Goal: Task Accomplishment & Management: Use online tool/utility

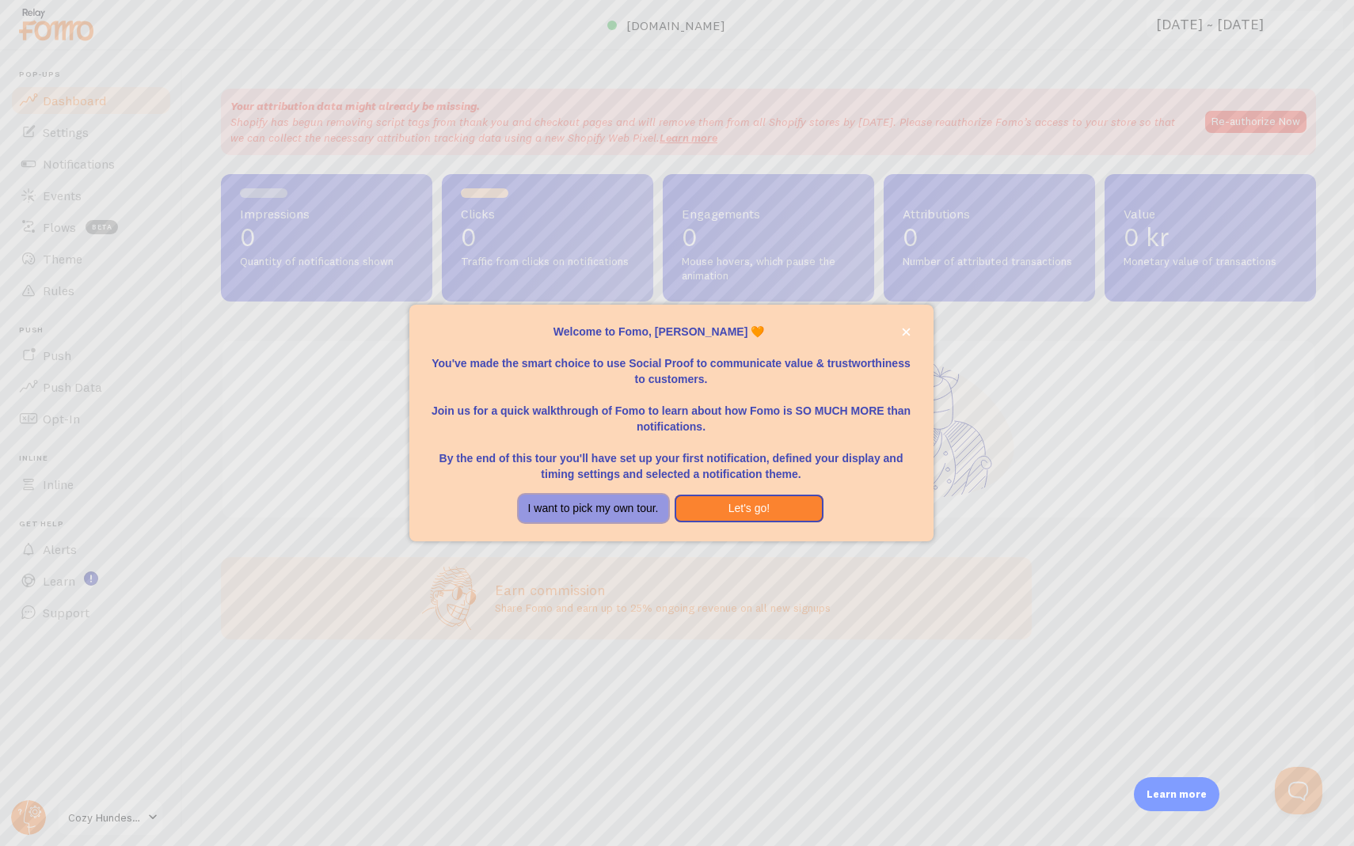
click at [633, 501] on button "I want to pick my own tour." at bounding box center [594, 509] width 150 height 29
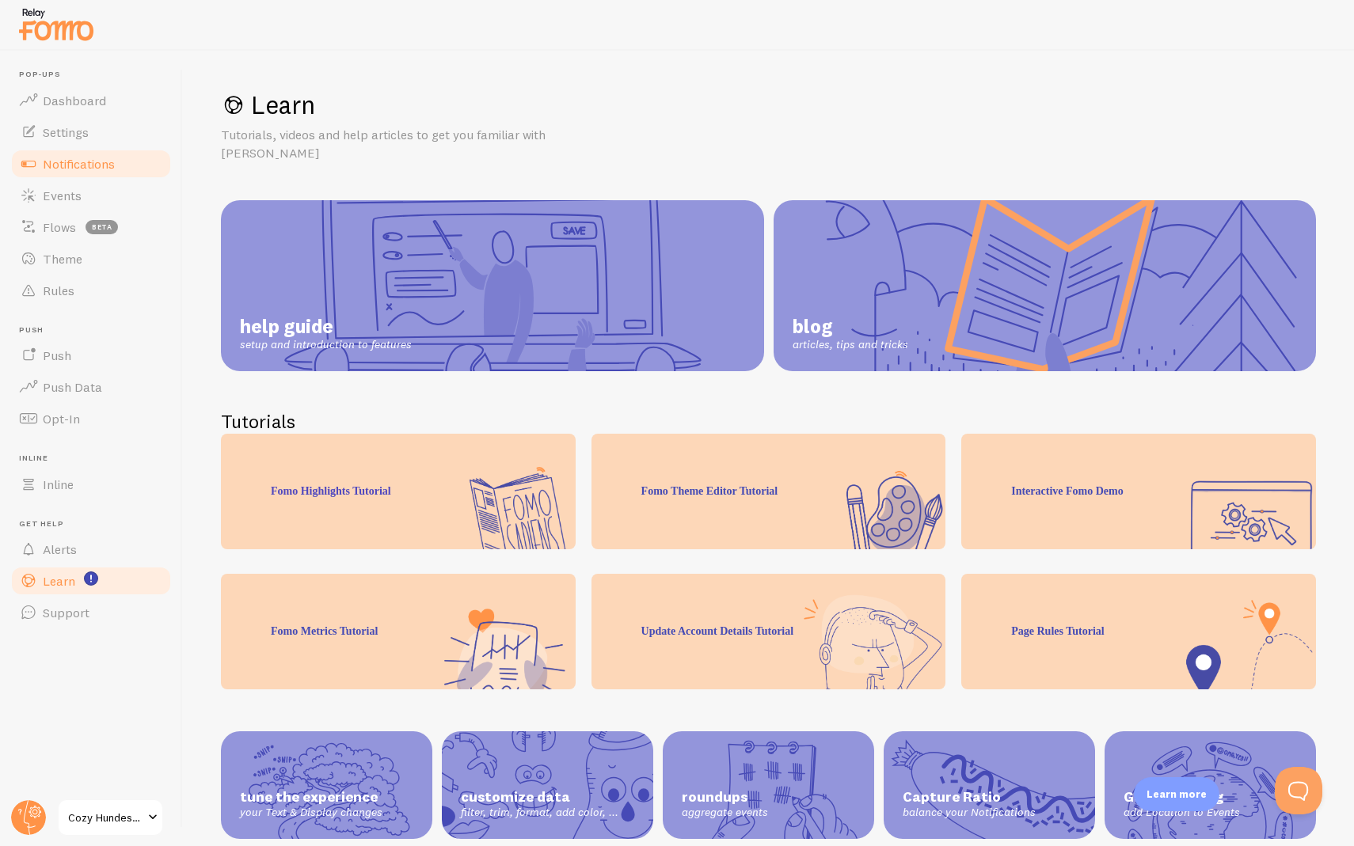
click at [101, 162] on span "Notifications" at bounding box center [79, 164] width 72 height 16
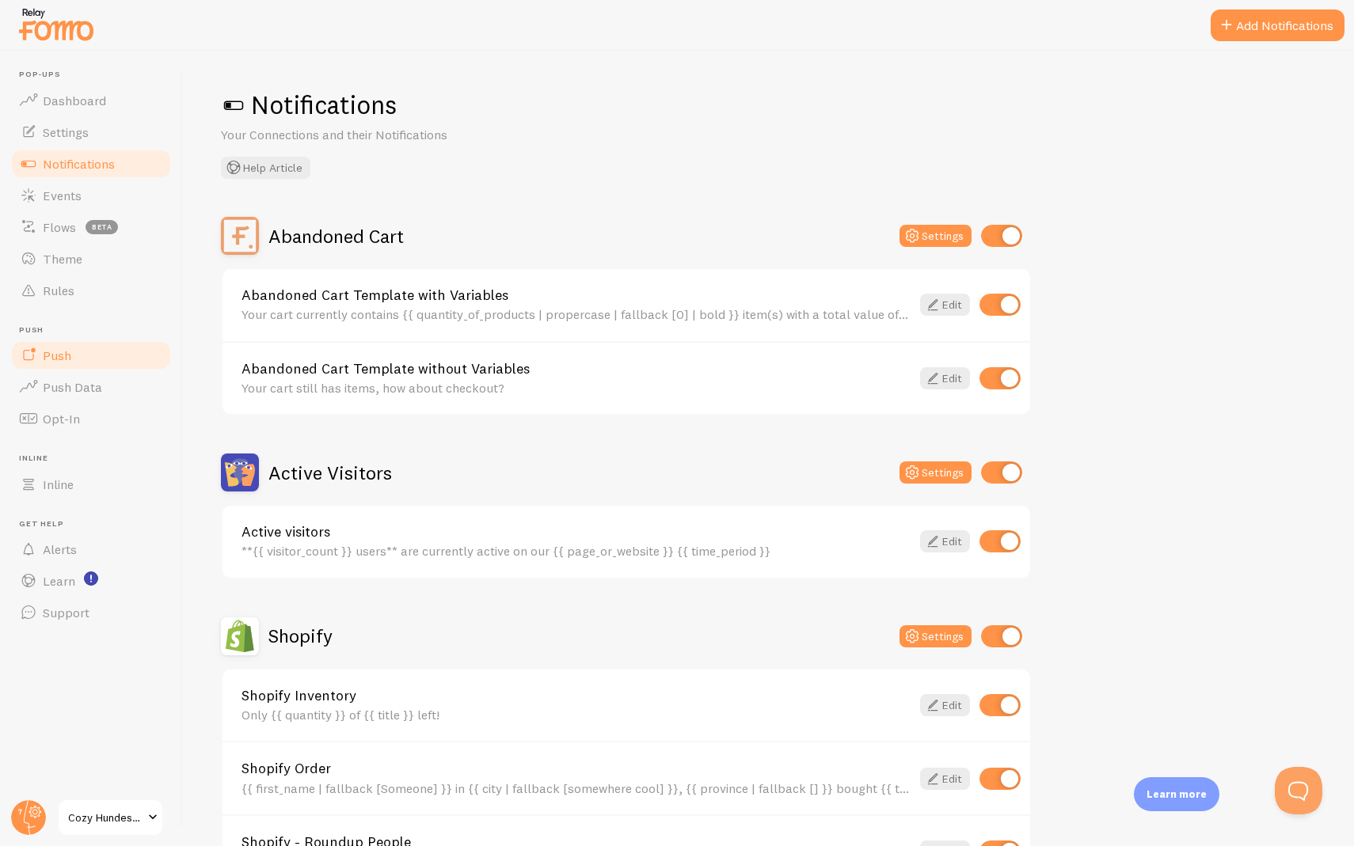
click at [83, 342] on link "Push" at bounding box center [91, 356] width 163 height 32
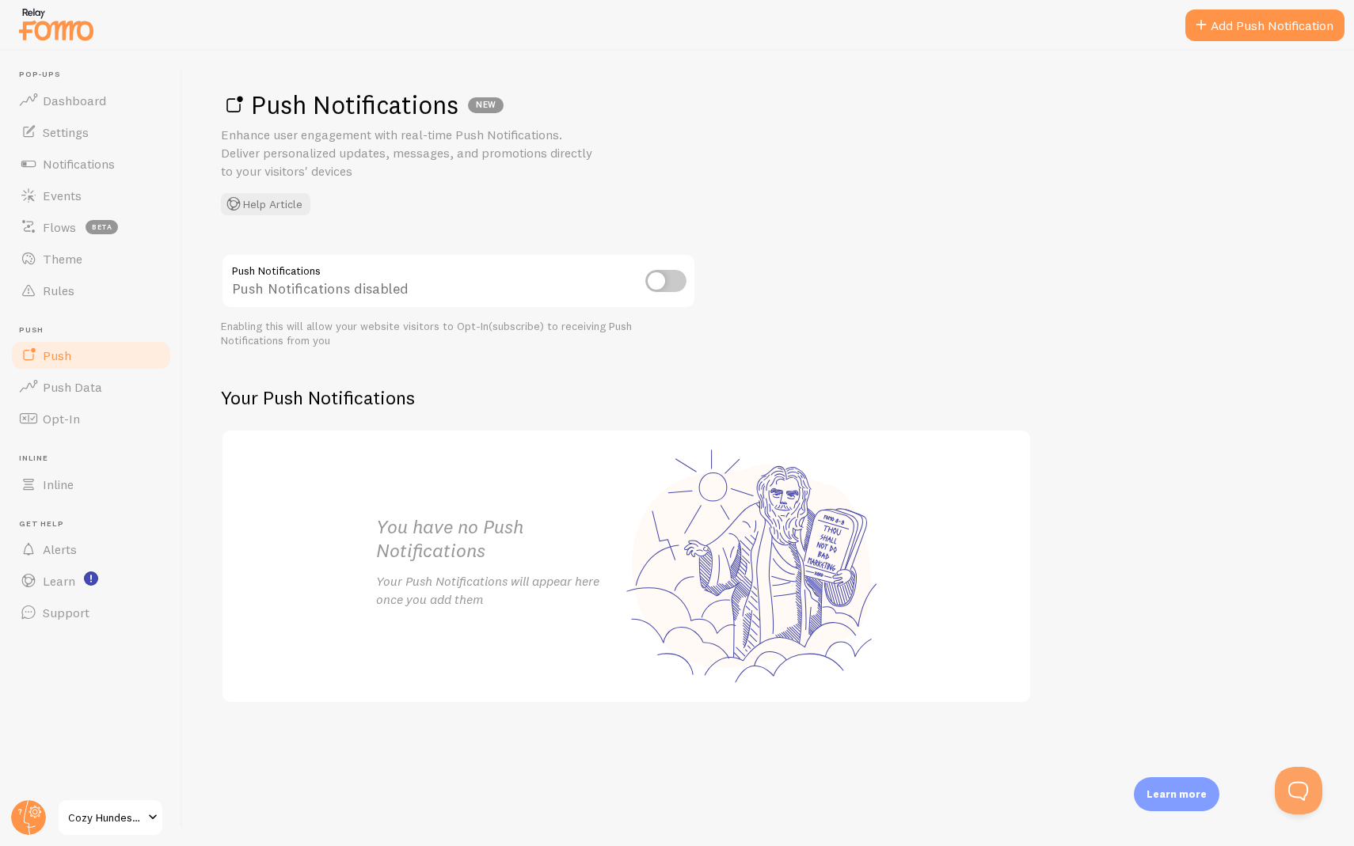
click at [656, 276] on input "checkbox" at bounding box center [665, 281] width 41 height 22
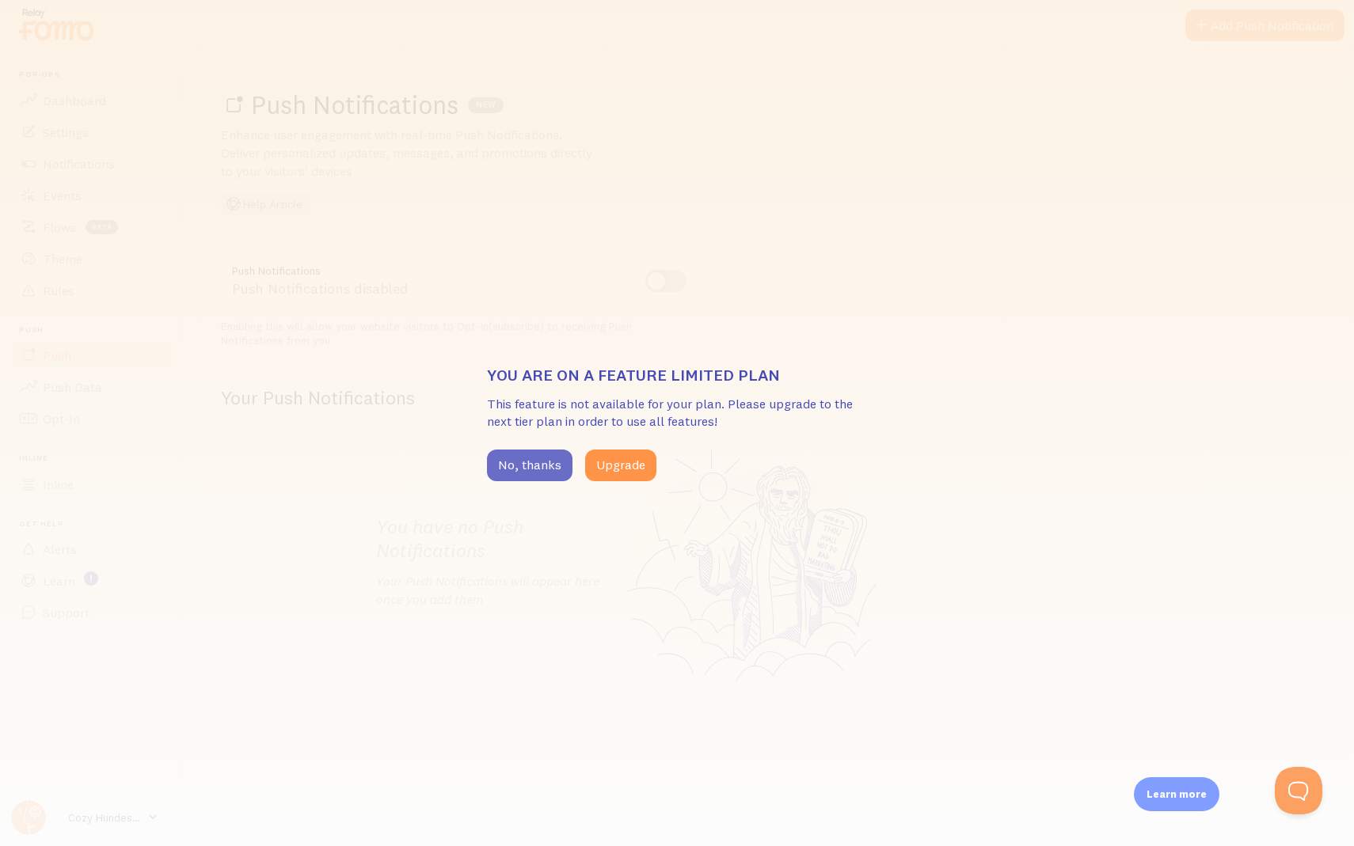
click at [547, 466] on button "No, thanks" at bounding box center [530, 466] width 86 height 32
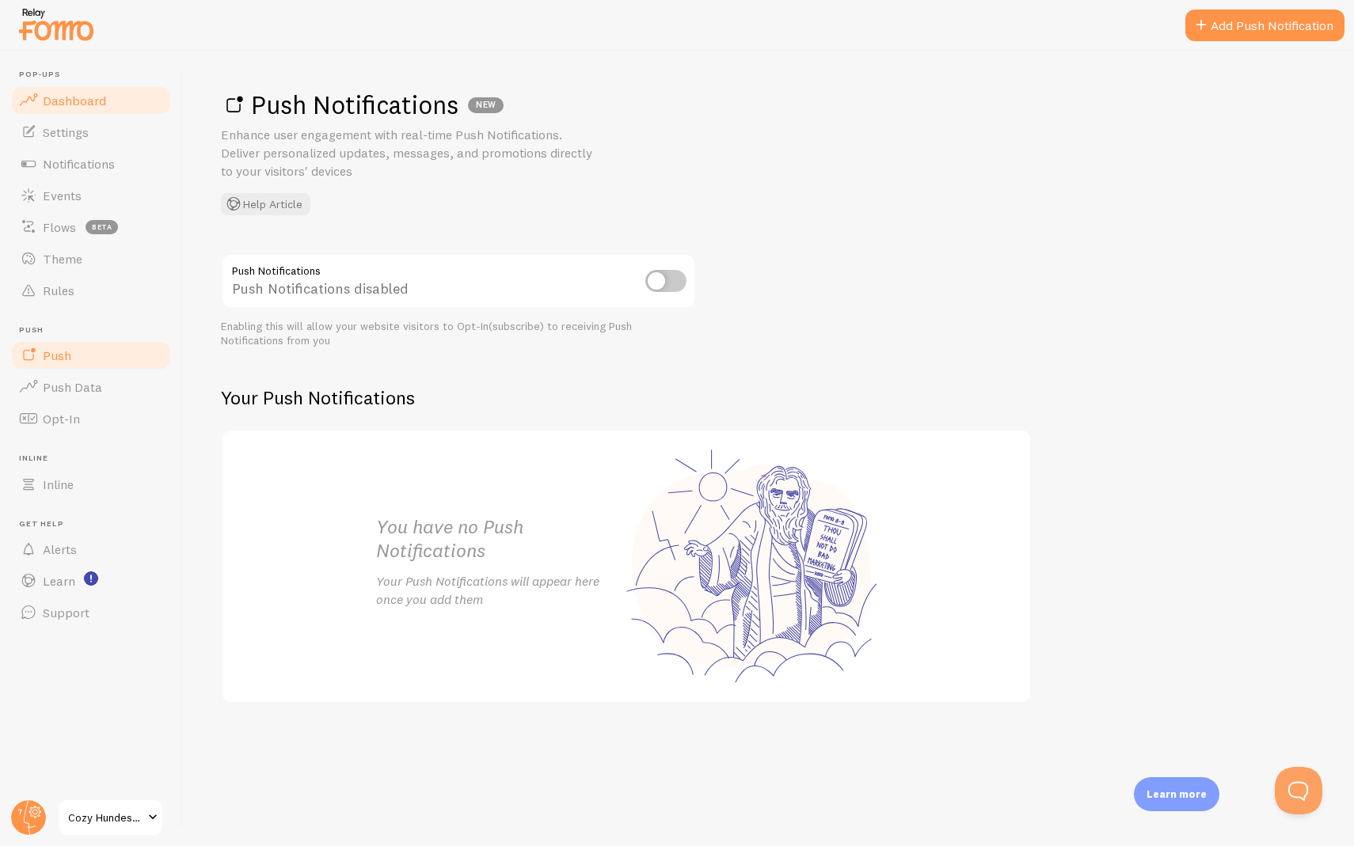
click at [89, 95] on span "Dashboard" at bounding box center [74, 101] width 63 height 16
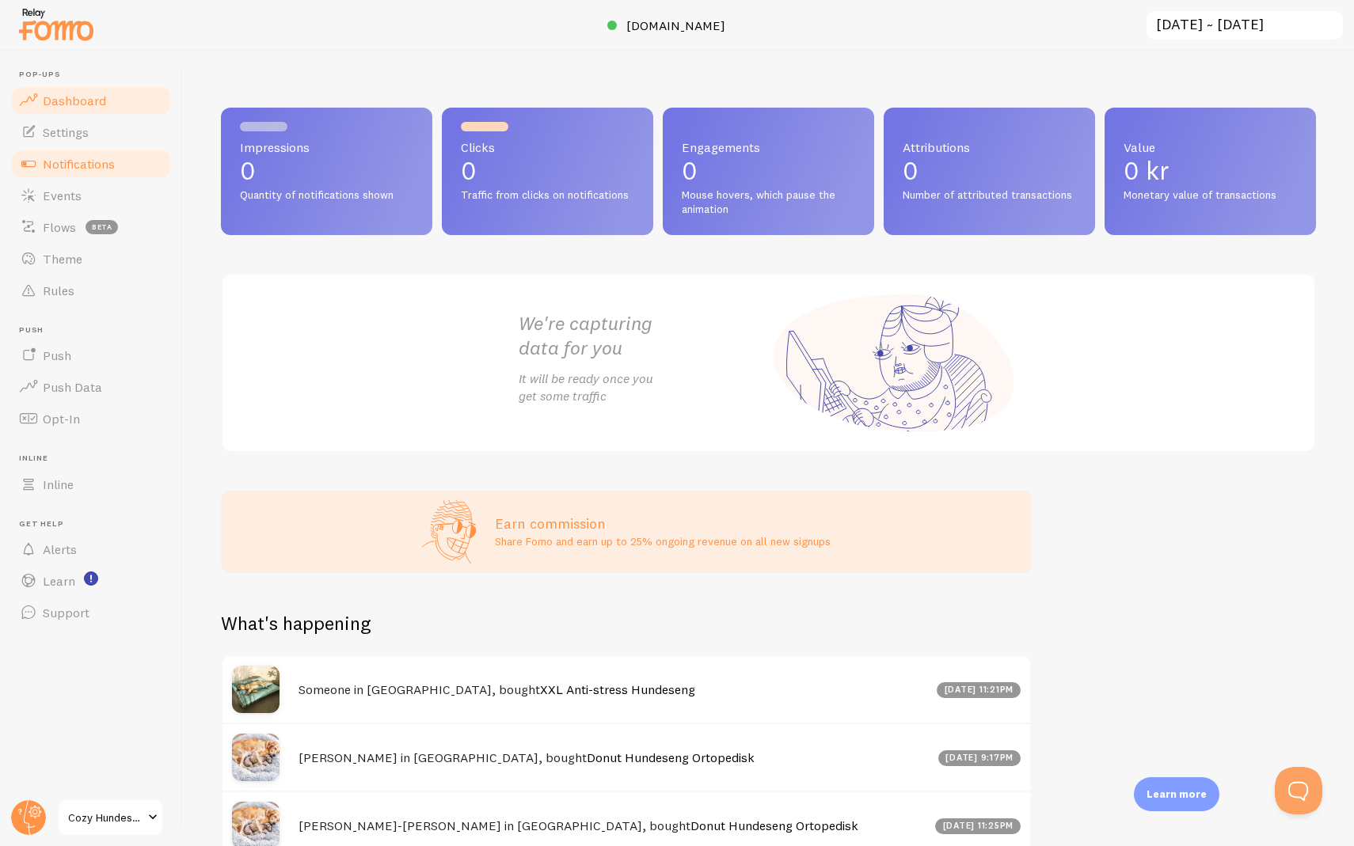
click at [94, 169] on span "Notifications" at bounding box center [79, 164] width 72 height 16
